Goal: Task Accomplishment & Management: Manage account settings

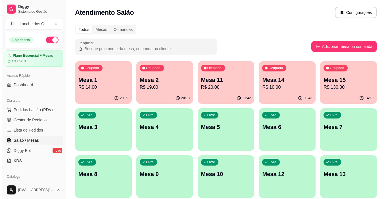
scroll to position [85, 0]
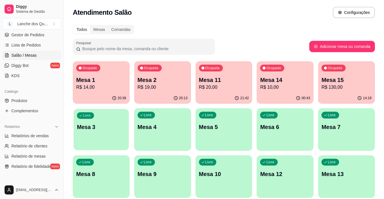
click at [108, 135] on div "Livre Mesa 3" at bounding box center [101, 126] width 55 height 35
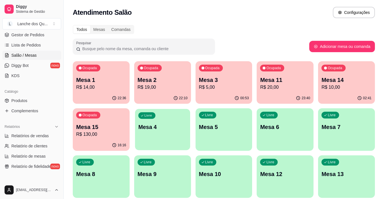
click at [187, 126] on p "Mesa 4" at bounding box center [162, 128] width 49 height 8
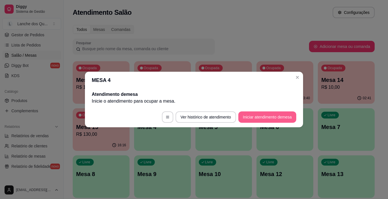
click at [267, 116] on button "Iniciar atendimento de mesa" at bounding box center [267, 117] width 58 height 11
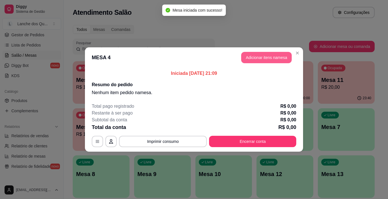
click at [267, 57] on button "Adicionar itens na mesa" at bounding box center [266, 57] width 51 height 11
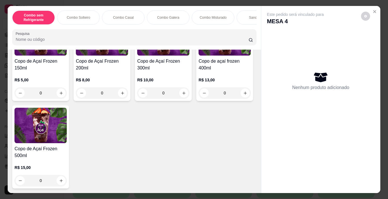
scroll to position [1957, 0]
click at [182, 99] on div "0" at bounding box center [163, 92] width 52 height 11
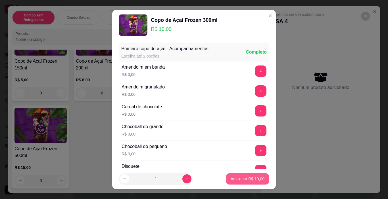
click at [233, 180] on p "Adicionar R$ 10,00" at bounding box center [248, 179] width 34 height 6
type input "1"
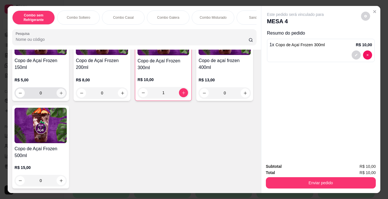
click at [60, 98] on button "increase-product-quantity" at bounding box center [61, 93] width 9 height 9
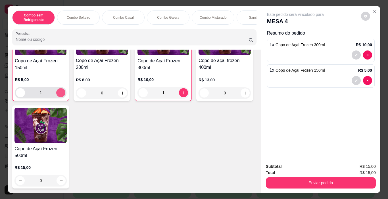
scroll to position [1957, 0]
click at [60, 95] on icon "increase-product-quantity" at bounding box center [61, 93] width 4 height 4
type input "2"
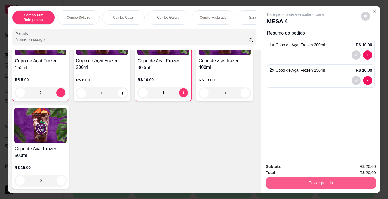
click at [316, 177] on button "Enviar pedido" at bounding box center [321, 182] width 110 height 11
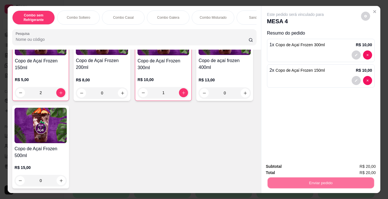
click at [310, 167] on button "Registrar cliente" at bounding box center [323, 167] width 36 height 11
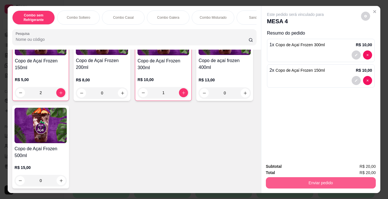
click at [312, 178] on button "Enviar pedido" at bounding box center [321, 182] width 110 height 11
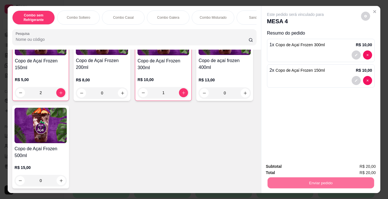
click at [327, 168] on button "Registrar cliente" at bounding box center [323, 167] width 36 height 11
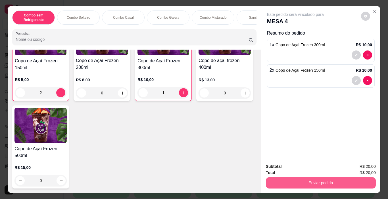
click at [308, 182] on button "Enviar pedido" at bounding box center [321, 182] width 110 height 11
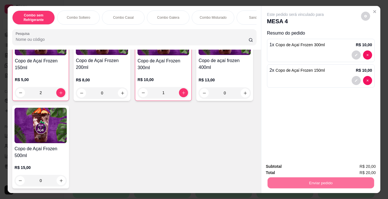
click at [359, 165] on button "Enviar pedido" at bounding box center [360, 167] width 31 height 11
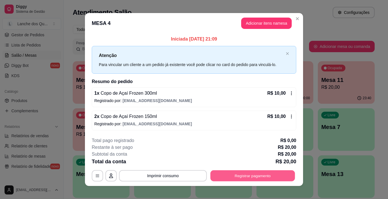
click at [267, 177] on button "Registrar pagamento" at bounding box center [252, 175] width 85 height 11
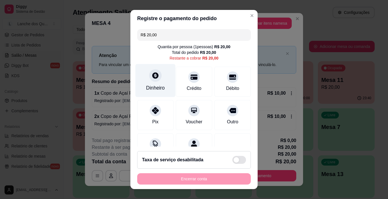
click at [153, 80] on div at bounding box center [155, 76] width 12 height 12
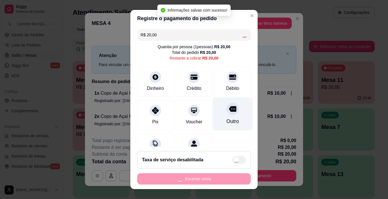
type input "R$ 0,00"
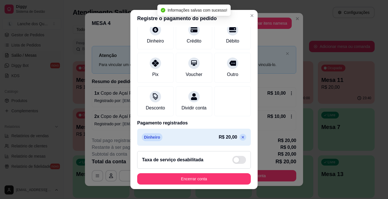
scroll to position [50, 0]
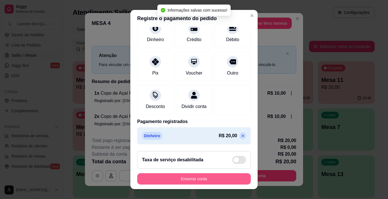
click at [213, 178] on button "Encerrar conta" at bounding box center [194, 178] width 114 height 11
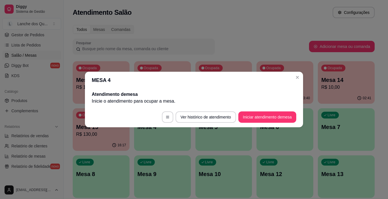
click at [302, 77] on header "MESA 4" at bounding box center [194, 80] width 218 height 17
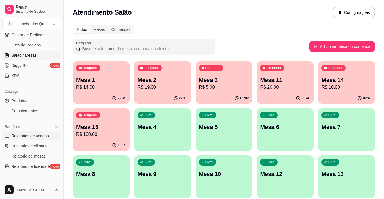
click at [23, 137] on span "Relatórios de vendas" at bounding box center [29, 136] width 37 height 6
select select "ALL"
select select "0"
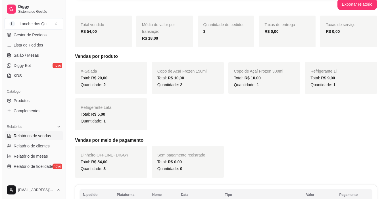
scroll to position [145, 0]
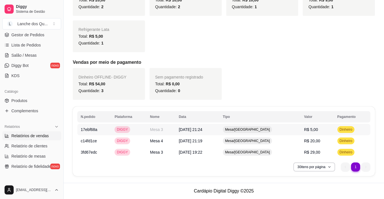
click at [303, 133] on td "R$ 5,00" at bounding box center [316, 129] width 33 height 11
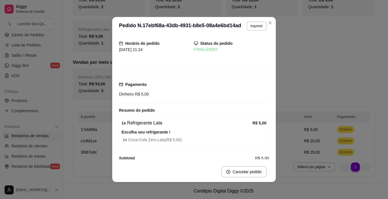
scroll to position [24, 0]
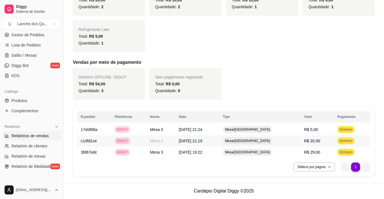
click at [313, 142] on span "R$ 20,00" at bounding box center [312, 141] width 16 height 5
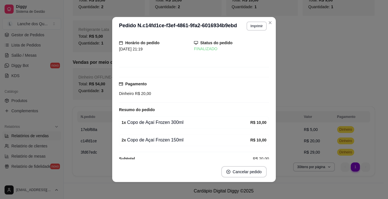
scroll to position [25, 0]
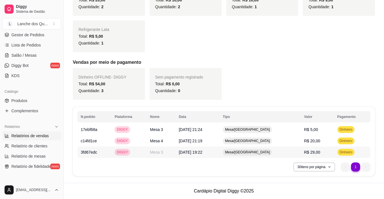
click at [310, 151] on span "R$ 29,00" at bounding box center [312, 152] width 16 height 5
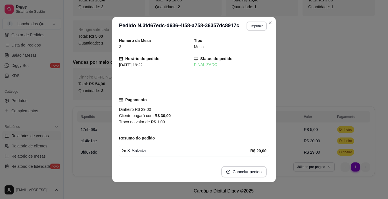
scroll to position [54, 0]
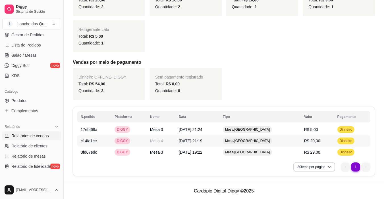
click at [302, 141] on td "R$ 20,00" at bounding box center [316, 140] width 33 height 11
click at [317, 130] on td "R$ 5,00" at bounding box center [316, 129] width 33 height 11
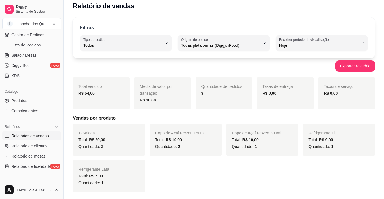
scroll to position [3, 0]
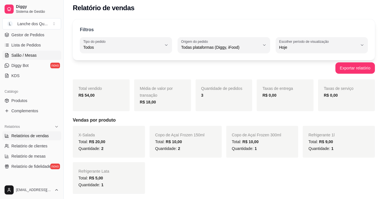
click at [25, 57] on span "Salão / Mesas" at bounding box center [23, 56] width 25 height 6
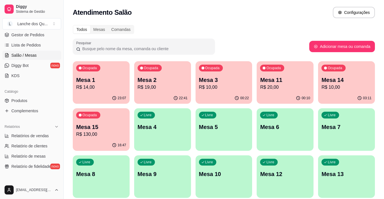
click at [120, 83] on p "Mesa 1" at bounding box center [101, 80] width 50 height 8
click at [156, 80] on p "Mesa 2" at bounding box center [162, 80] width 50 height 8
click at [239, 72] on div "Ocupada Mesa 3 R$ 10,00" at bounding box center [223, 77] width 57 height 32
click at [296, 82] on p "Mesa 11" at bounding box center [285, 80] width 50 height 8
click at [338, 93] on div "03:12" at bounding box center [346, 98] width 55 height 11
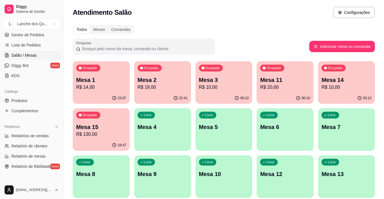
click at [110, 130] on p "Mesa 15" at bounding box center [101, 127] width 50 height 8
click at [85, 90] on p "R$ 14,00" at bounding box center [101, 87] width 50 height 7
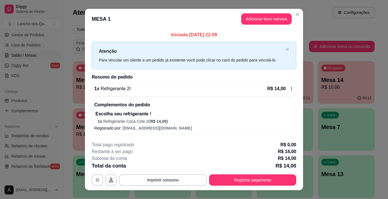
click at [300, 83] on div "Iniciada [DATE] 22:09 Atenção Para vincular um cliente a um pedido já existente…" at bounding box center [194, 83] width 218 height 108
click at [290, 87] on icon at bounding box center [291, 89] width 5 height 5
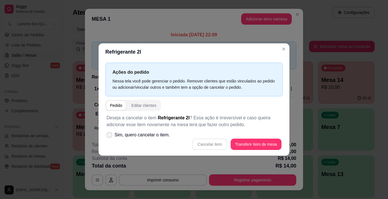
click at [143, 135] on span "Sim, quero cancelar o item." at bounding box center [141, 135] width 55 height 7
click at [110, 136] on input "Sim, quero cancelar o item." at bounding box center [108, 138] width 4 height 4
checkbox input "true"
click at [216, 146] on button "Cancelar item" at bounding box center [209, 144] width 35 height 11
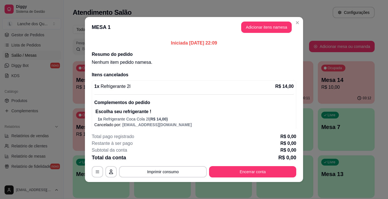
click at [270, 168] on button "Encerrar conta" at bounding box center [252, 171] width 87 height 11
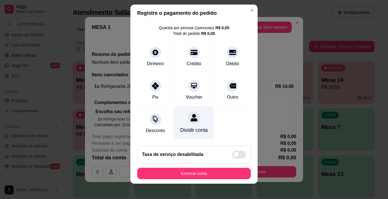
scroll to position [8, 0]
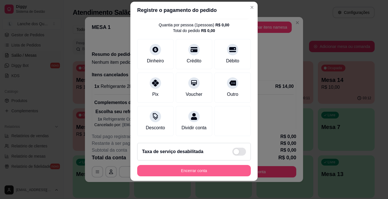
click at [215, 168] on button "Encerrar conta" at bounding box center [194, 170] width 114 height 11
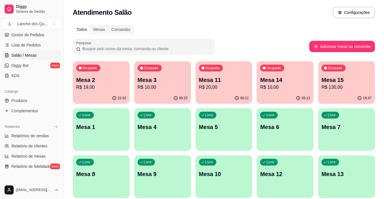
click at [110, 83] on p "Mesa 2" at bounding box center [101, 80] width 50 height 8
click at [86, 80] on p "Mesa 2" at bounding box center [101, 80] width 49 height 8
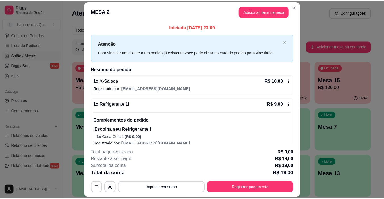
scroll to position [8, 0]
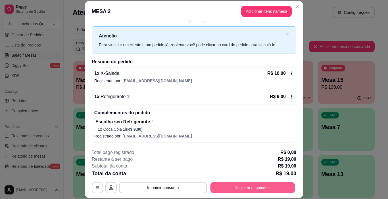
click at [248, 190] on button "Registrar pagamento" at bounding box center [252, 188] width 85 height 11
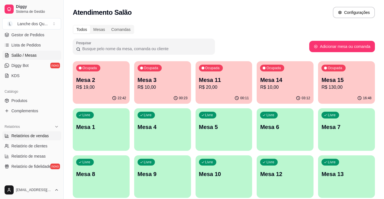
click at [29, 138] on span "Relatórios de vendas" at bounding box center [29, 136] width 37 height 6
select select "ALL"
select select "0"
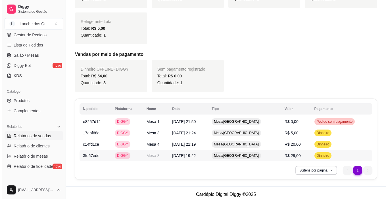
scroll to position [157, 0]
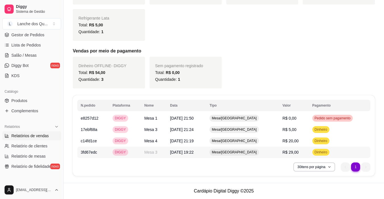
click at [279, 154] on td "R$ 29,00" at bounding box center [294, 152] width 30 height 11
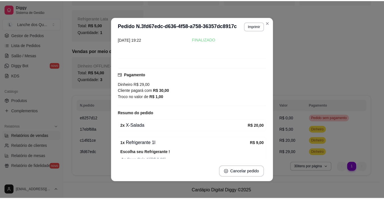
scroll to position [54, 0]
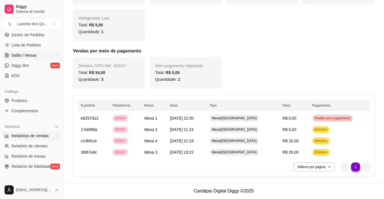
click at [34, 57] on span "Salão / Mesas" at bounding box center [23, 56] width 25 height 6
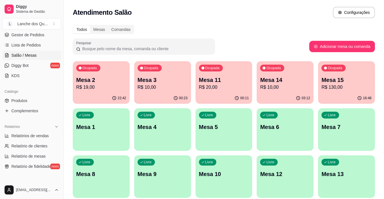
click at [123, 80] on p "Mesa 2" at bounding box center [101, 80] width 50 height 8
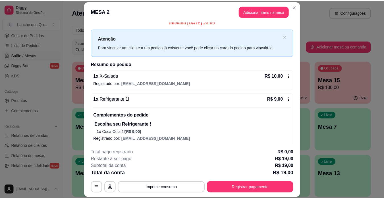
scroll to position [8, 0]
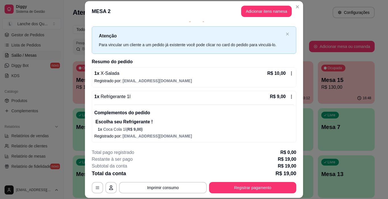
click at [173, 152] on div "Total pago registrado R$ 0,00" at bounding box center [194, 152] width 204 height 7
